Goal: Task Accomplishment & Management: Manage account settings

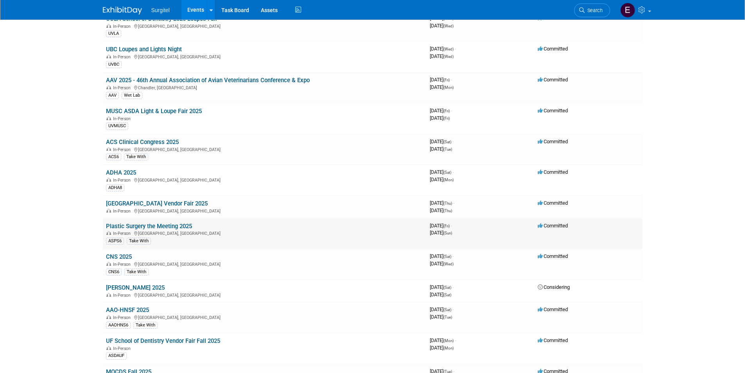
scroll to position [78, 0]
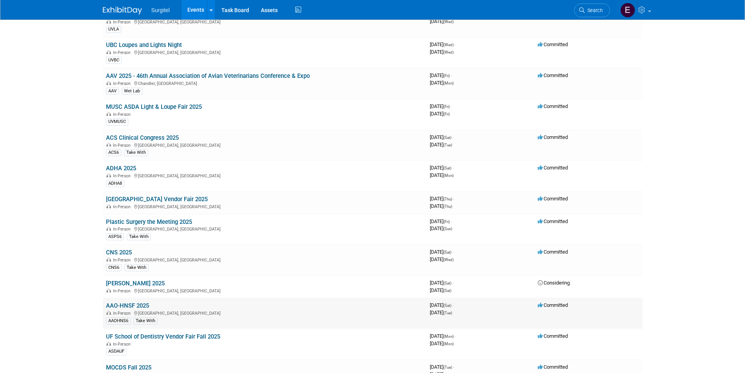
click at [138, 307] on link "AAO-HNSF 2025" at bounding box center [127, 305] width 43 height 7
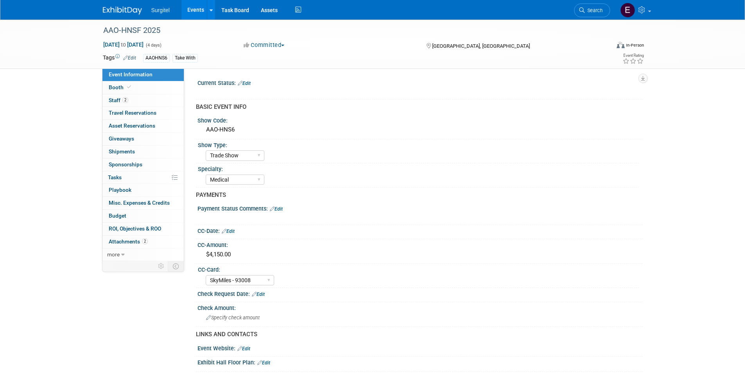
select select "Trade Show"
select select "Medical"
select select "SkyMiles - 93008"
select select "No"
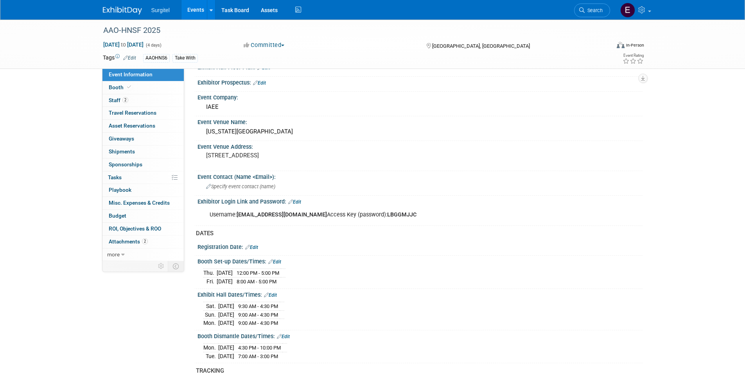
scroll to position [313, 0]
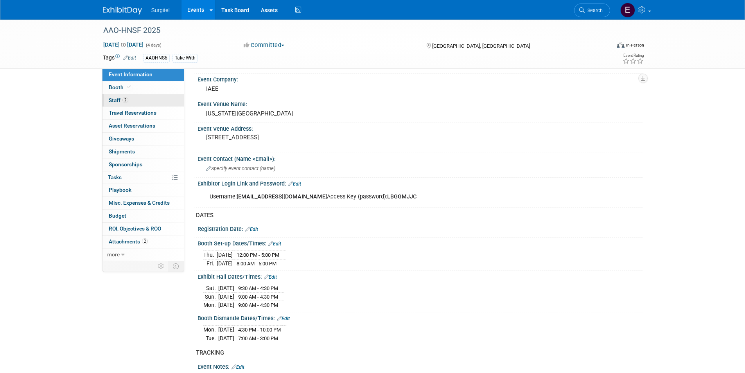
click at [162, 96] on link "2 Staff 2" at bounding box center [143, 100] width 81 height 13
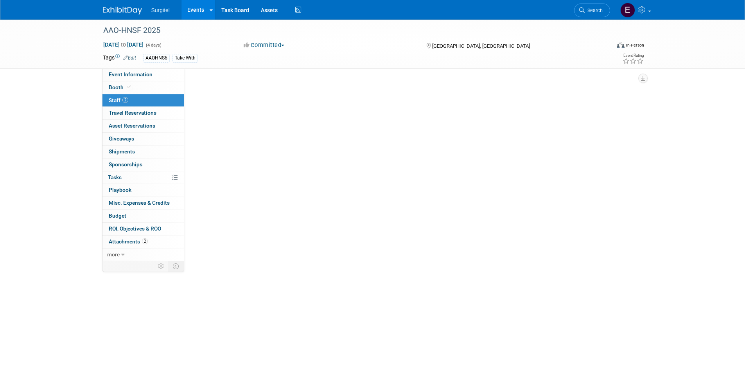
scroll to position [0, 0]
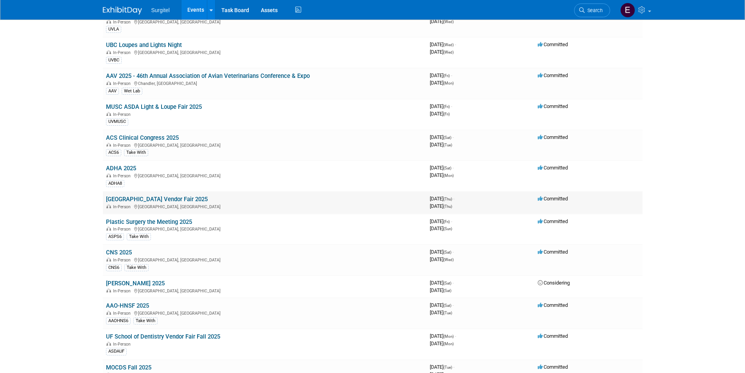
scroll to position [117, 0]
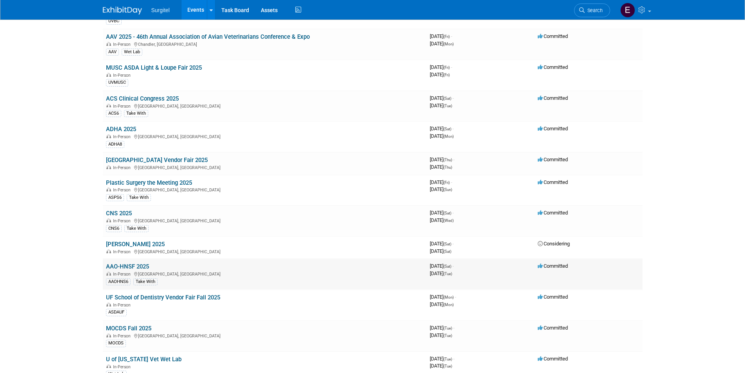
click at [142, 266] on link "AAO-HNSF 2025" at bounding box center [127, 266] width 43 height 7
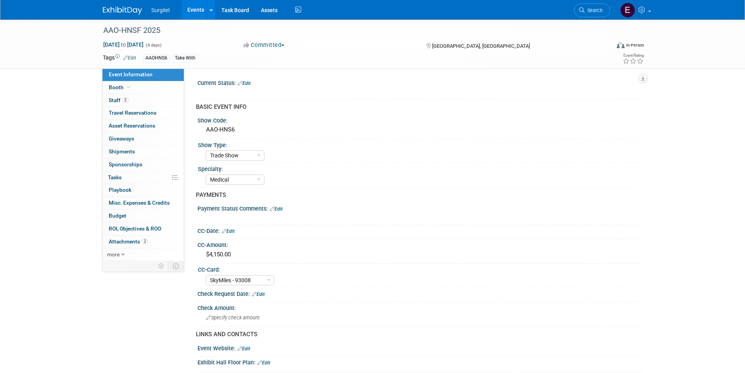
select select "Trade Show"
select select "Medical"
select select "SkyMiles - 93008"
select select "No"
click at [139, 95] on link "2 Staff 2" at bounding box center [143, 100] width 81 height 13
